Goal: Information Seeking & Learning: Stay updated

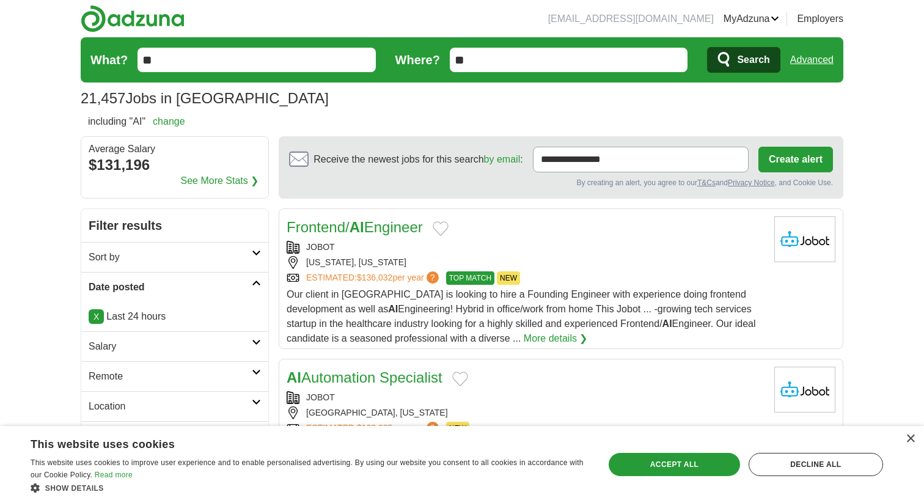
click at [727, 60] on icon "submit" at bounding box center [724, 59] width 12 height 15
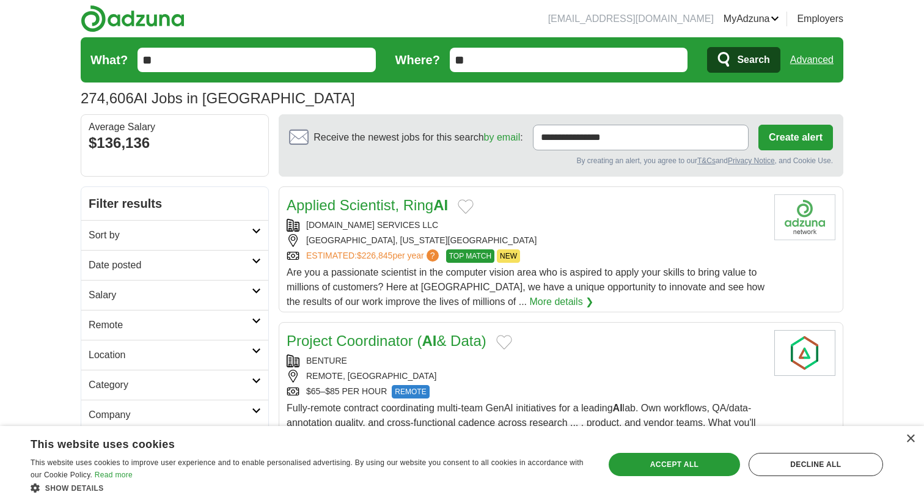
click at [739, 62] on span "Search" at bounding box center [753, 60] width 32 height 24
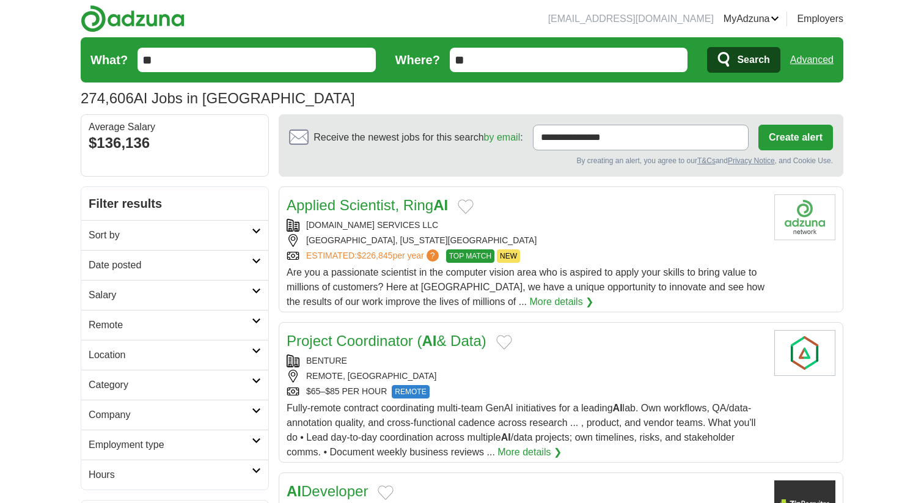
click at [259, 260] on icon at bounding box center [256, 261] width 9 height 6
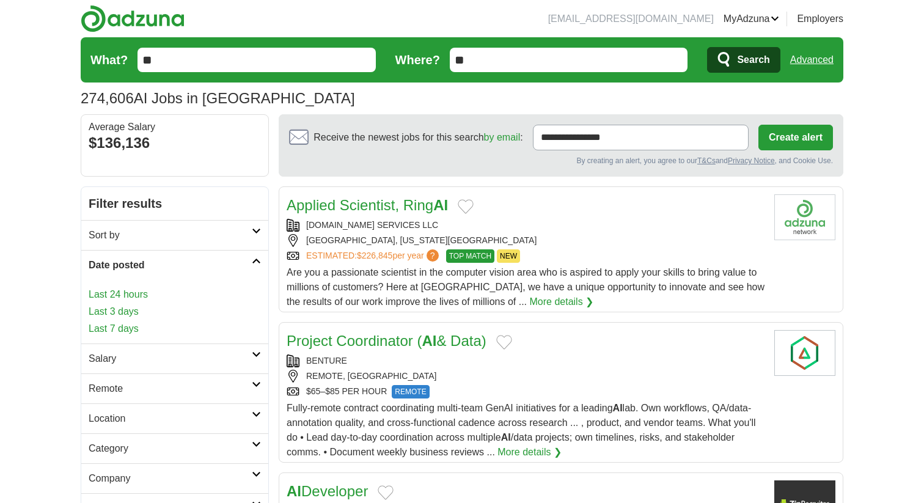
click at [150, 296] on link "Last 24 hours" at bounding box center [175, 294] width 172 height 15
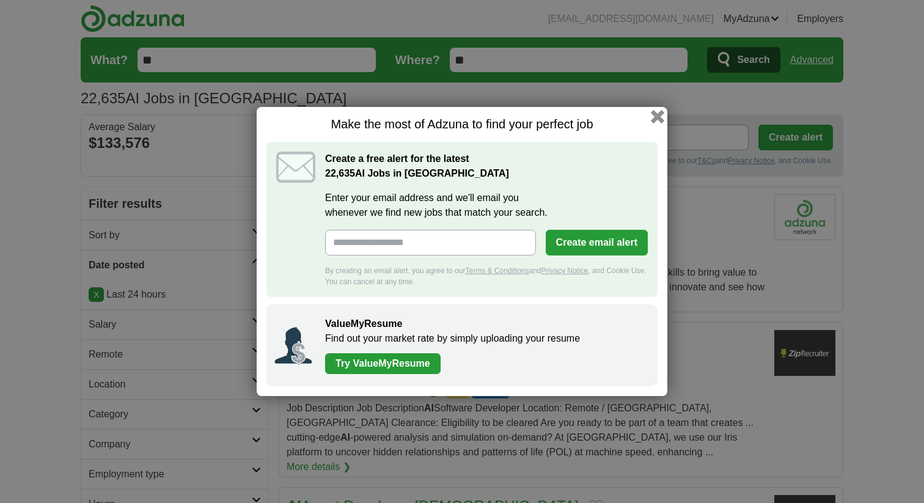
click at [653, 119] on button "button" at bounding box center [657, 116] width 13 height 13
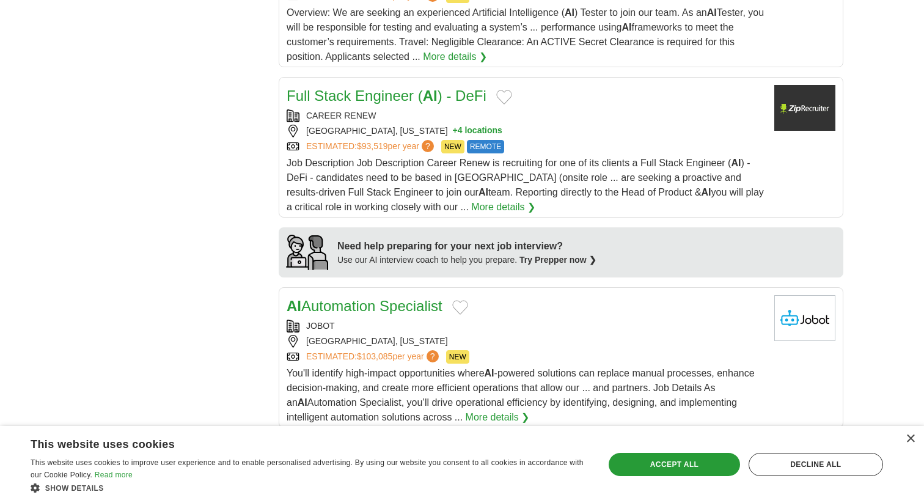
scroll to position [931, 0]
